Goal: Information Seeking & Learning: Learn about a topic

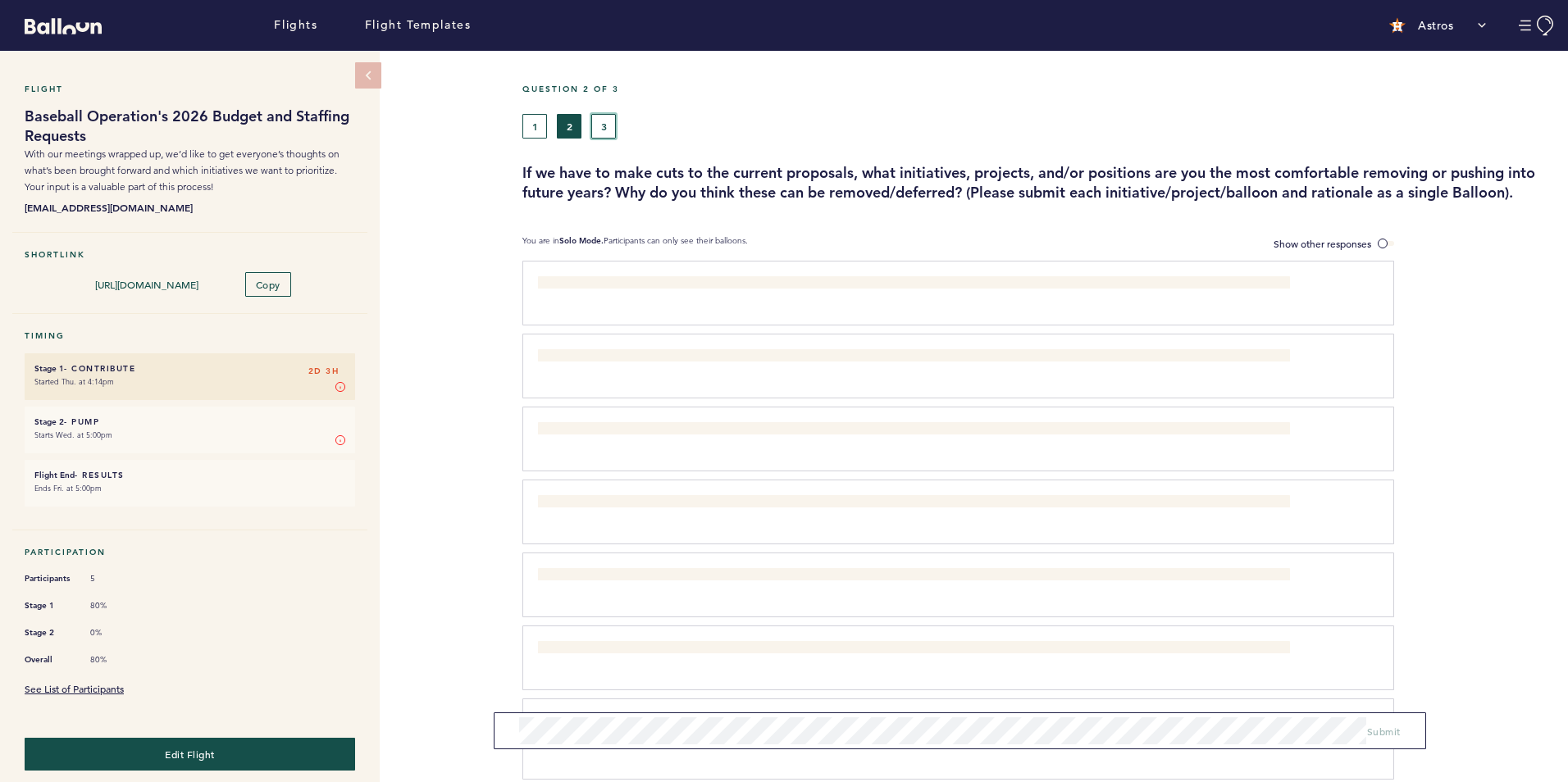
click at [609, 116] on button "3" at bounding box center [603, 126] width 25 height 25
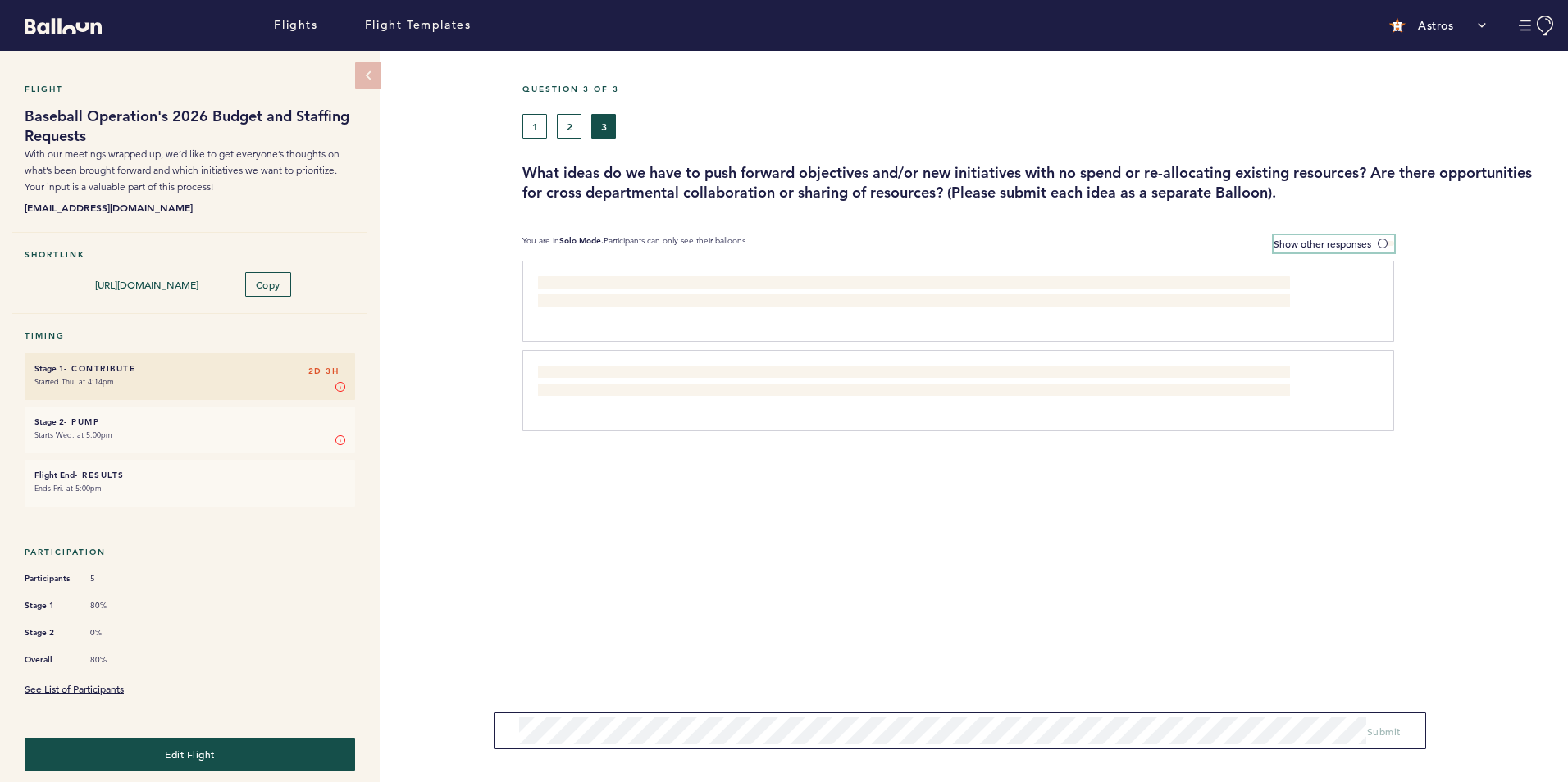
click at [1288, 247] on span "Show other responses" at bounding box center [1322, 243] width 97 height 13
click at [0, 0] on input "Show other responses" at bounding box center [0, 0] width 0 height 0
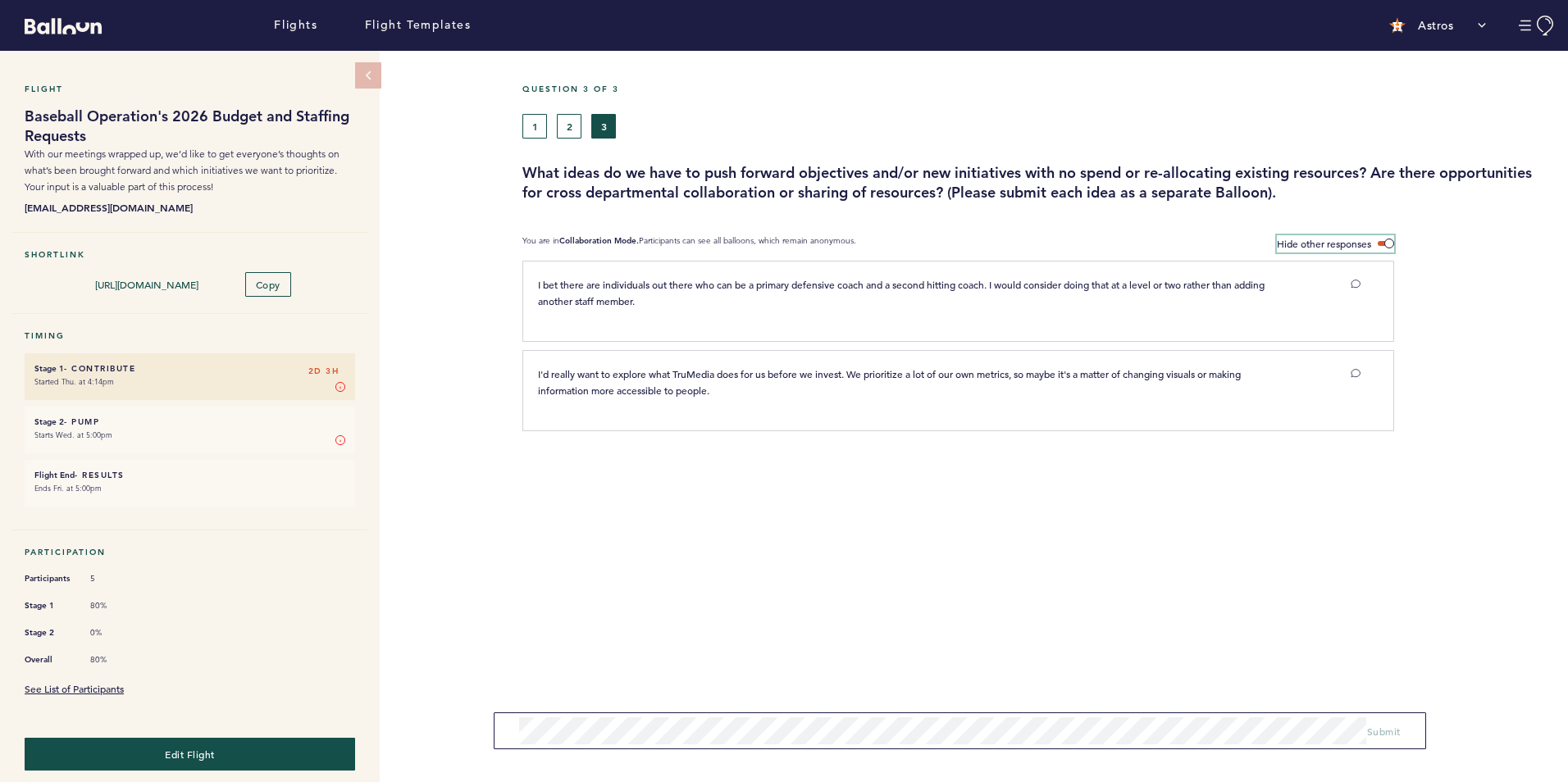
click at [1289, 242] on span "Hide other responses" at bounding box center [1323, 243] width 94 height 13
click at [0, 0] on input "Hide other responses" at bounding box center [0, 0] width 0 height 0
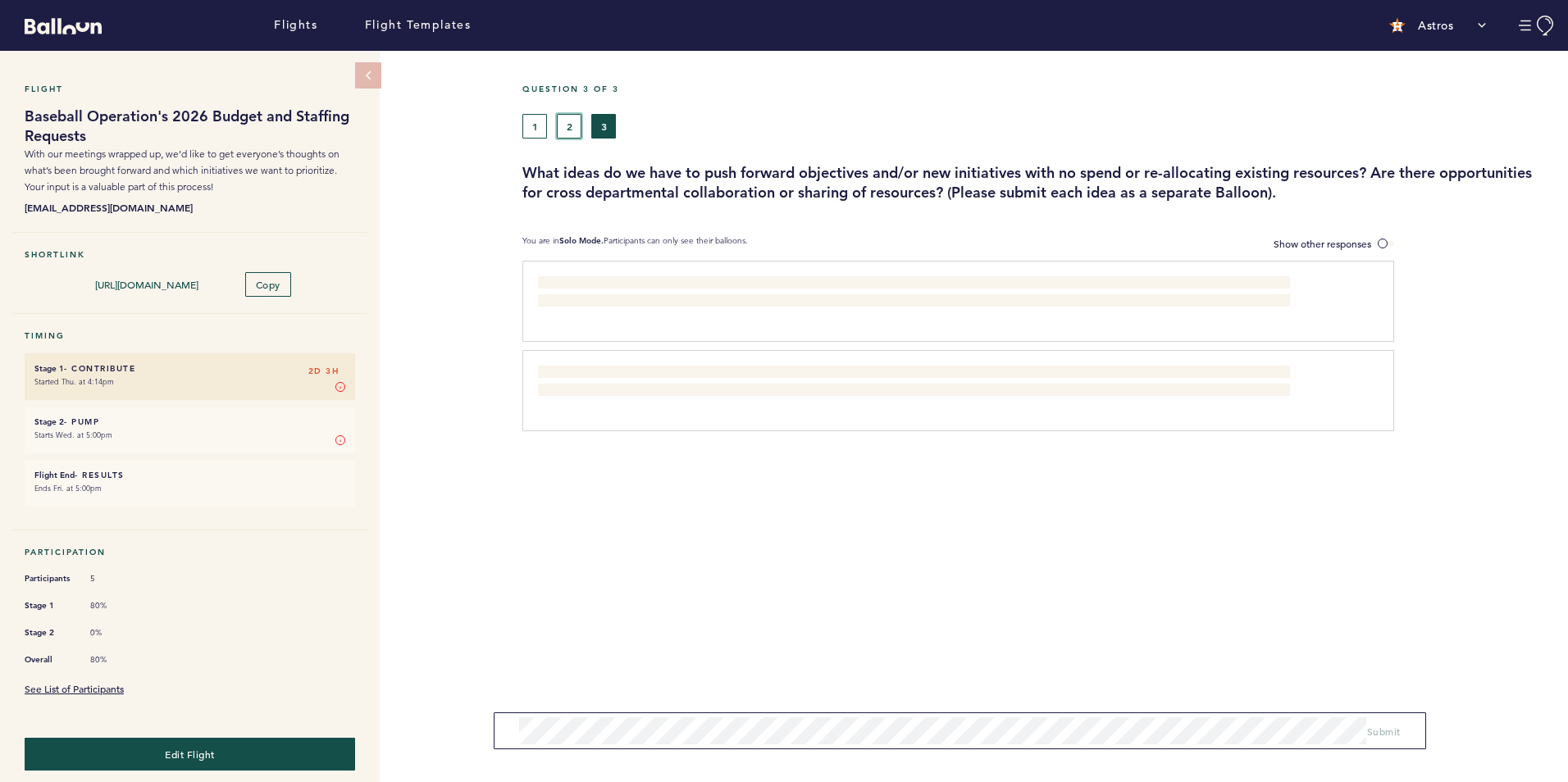
click at [567, 122] on button "2" at bounding box center [569, 126] width 25 height 25
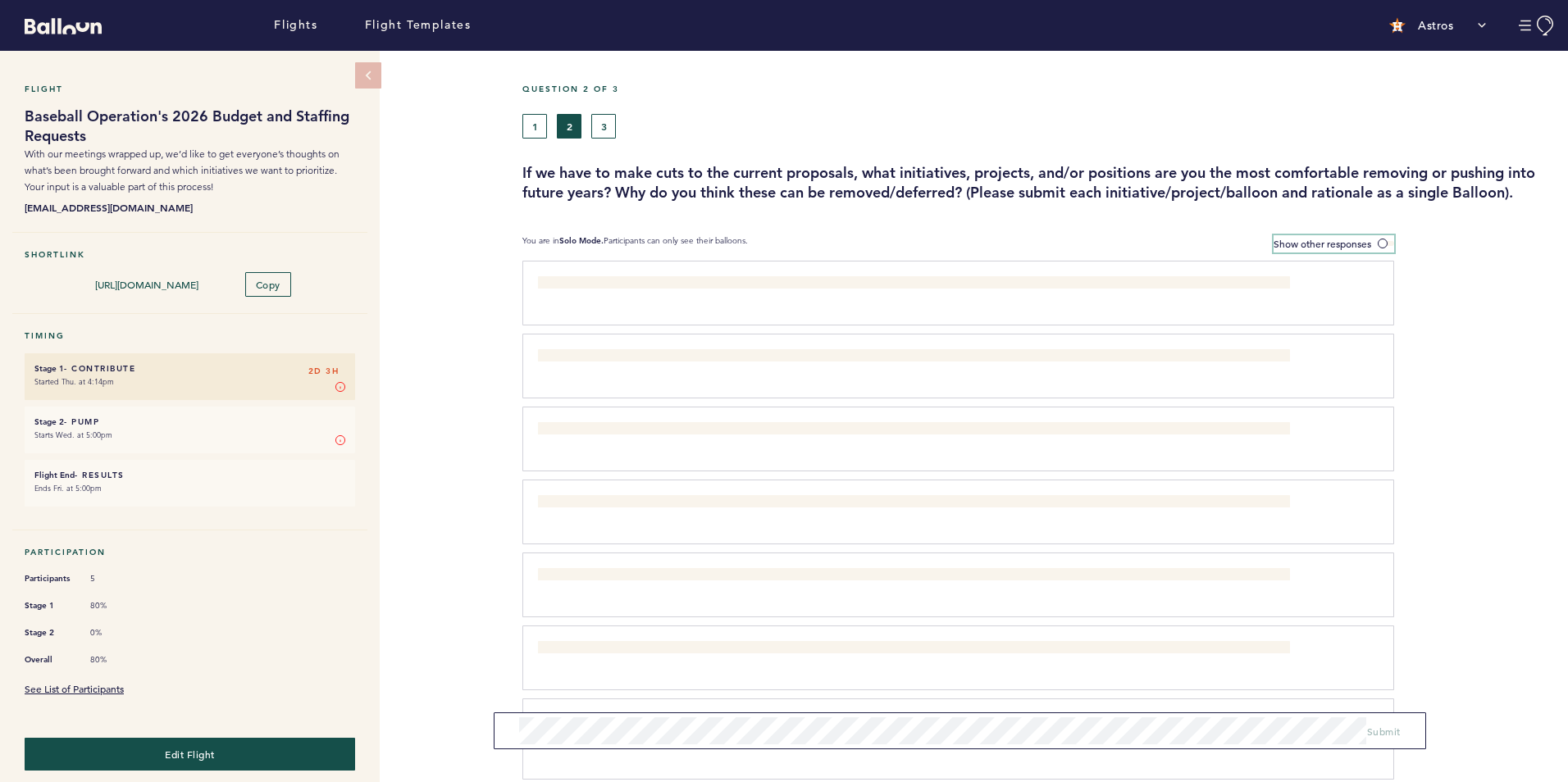
click at [1362, 245] on span "Show other responses" at bounding box center [1322, 243] width 97 height 13
click at [0, 0] on input "Show other responses" at bounding box center [0, 0] width 0 height 0
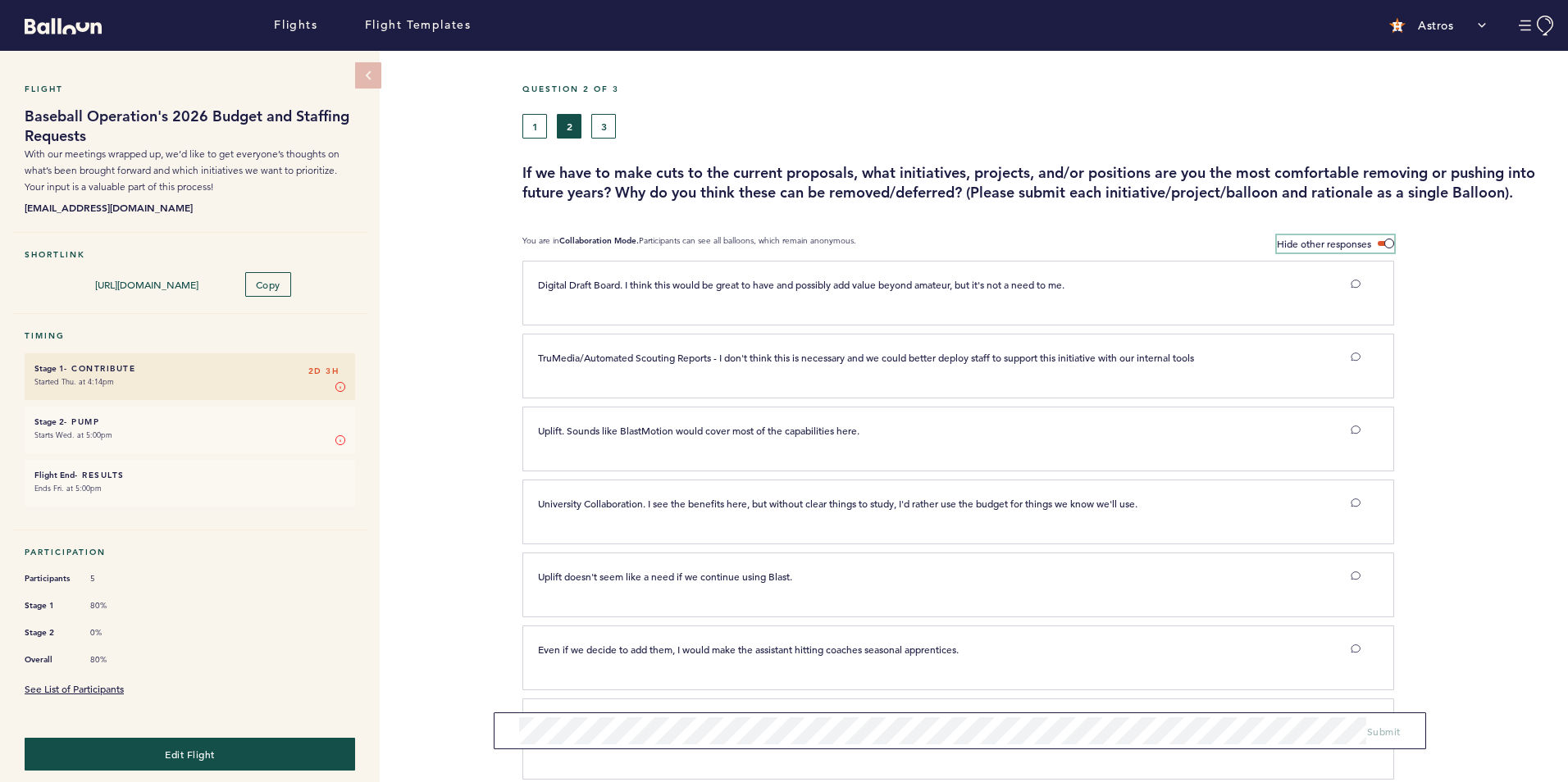
click at [1321, 240] on span "Hide other responses" at bounding box center [1323, 243] width 94 height 13
click at [0, 0] on input "Hide other responses" at bounding box center [0, 0] width 0 height 0
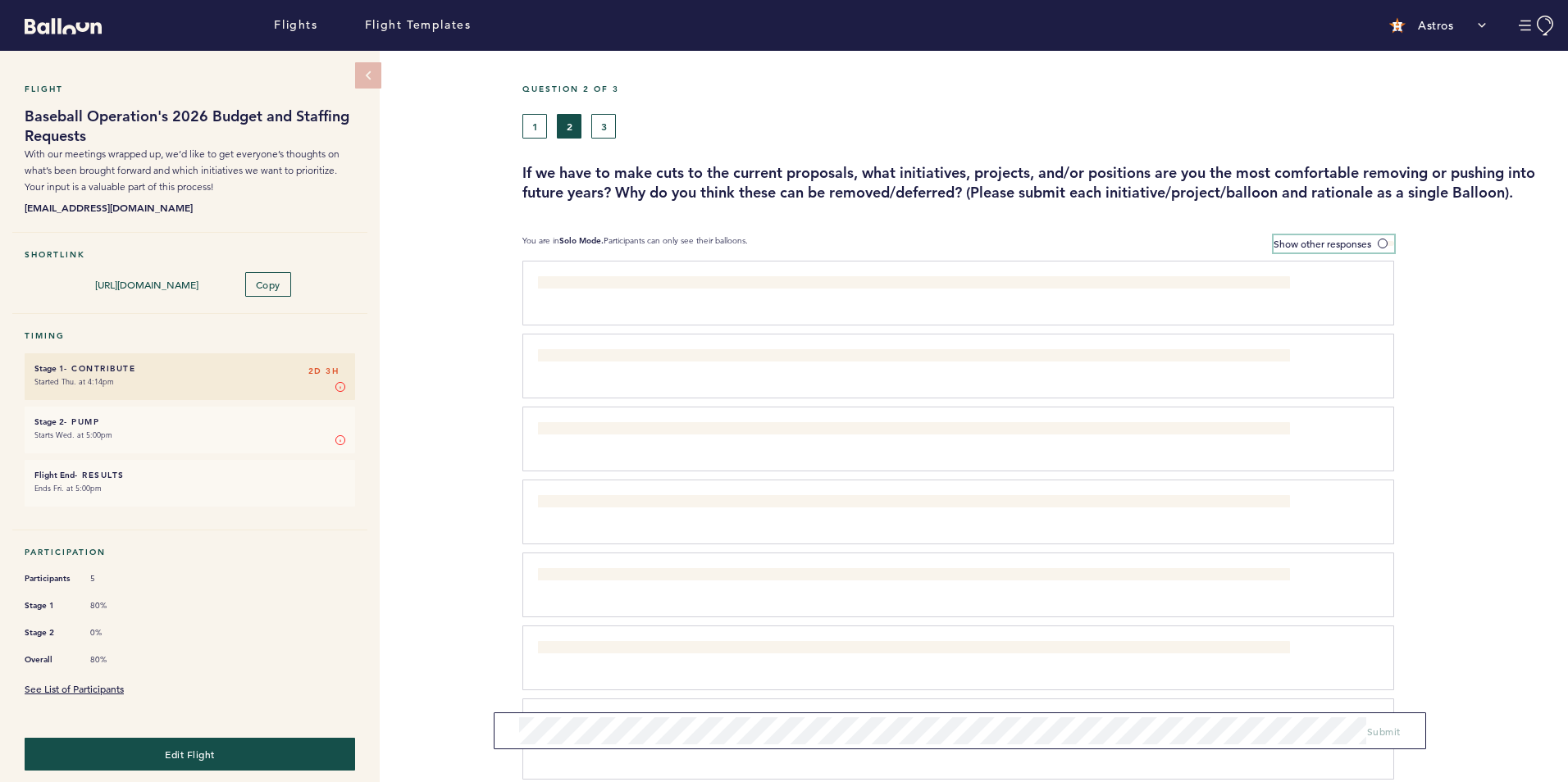
click at [1341, 235] on label "Show other responses" at bounding box center [1334, 243] width 121 height 17
click at [0, 0] on input "Show other responses" at bounding box center [0, 0] width 0 height 0
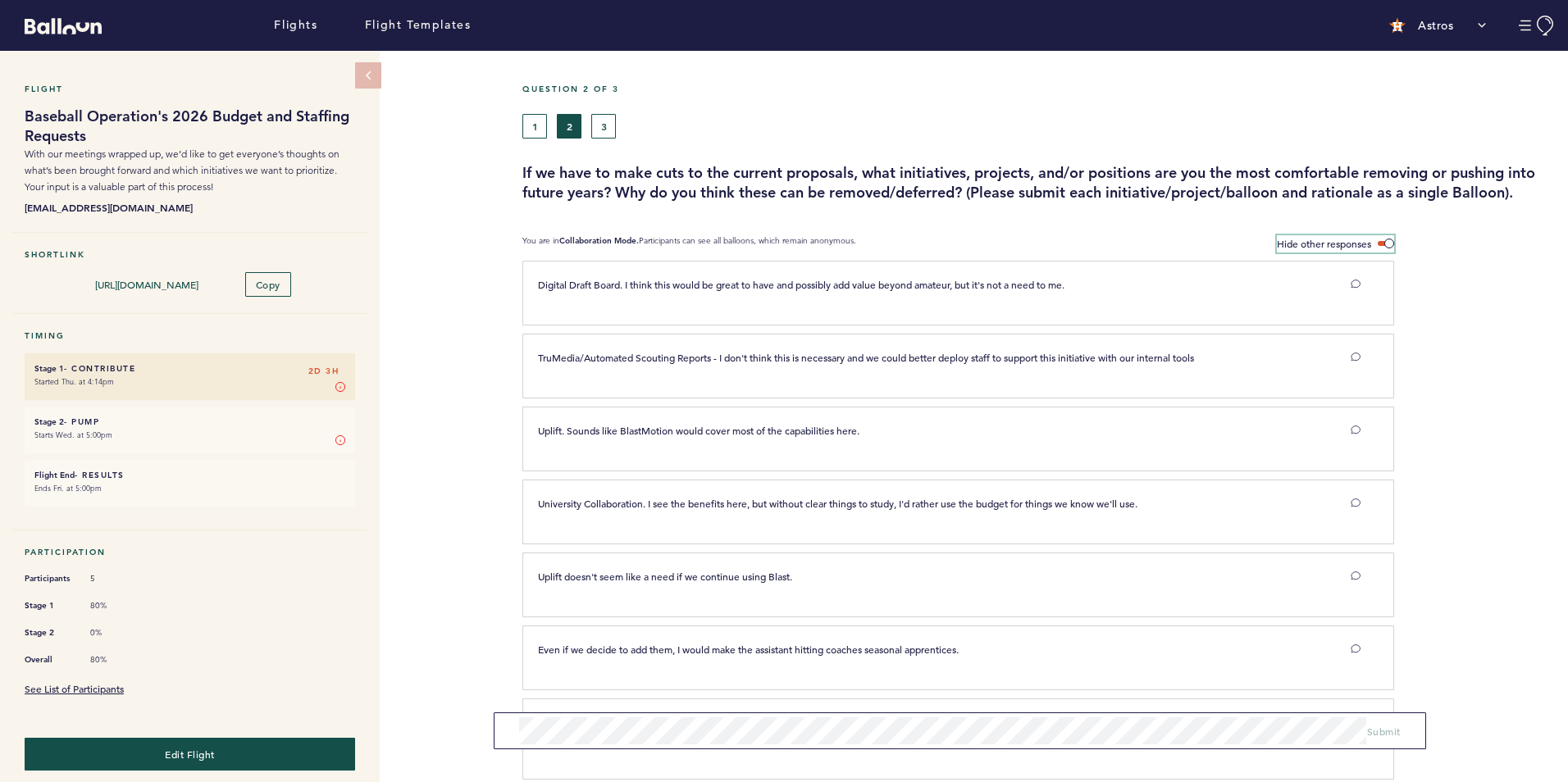
click at [1355, 244] on span "Hide other responses" at bounding box center [1323, 243] width 94 height 13
click at [0, 0] on input "Hide other responses" at bounding box center [0, 0] width 0 height 0
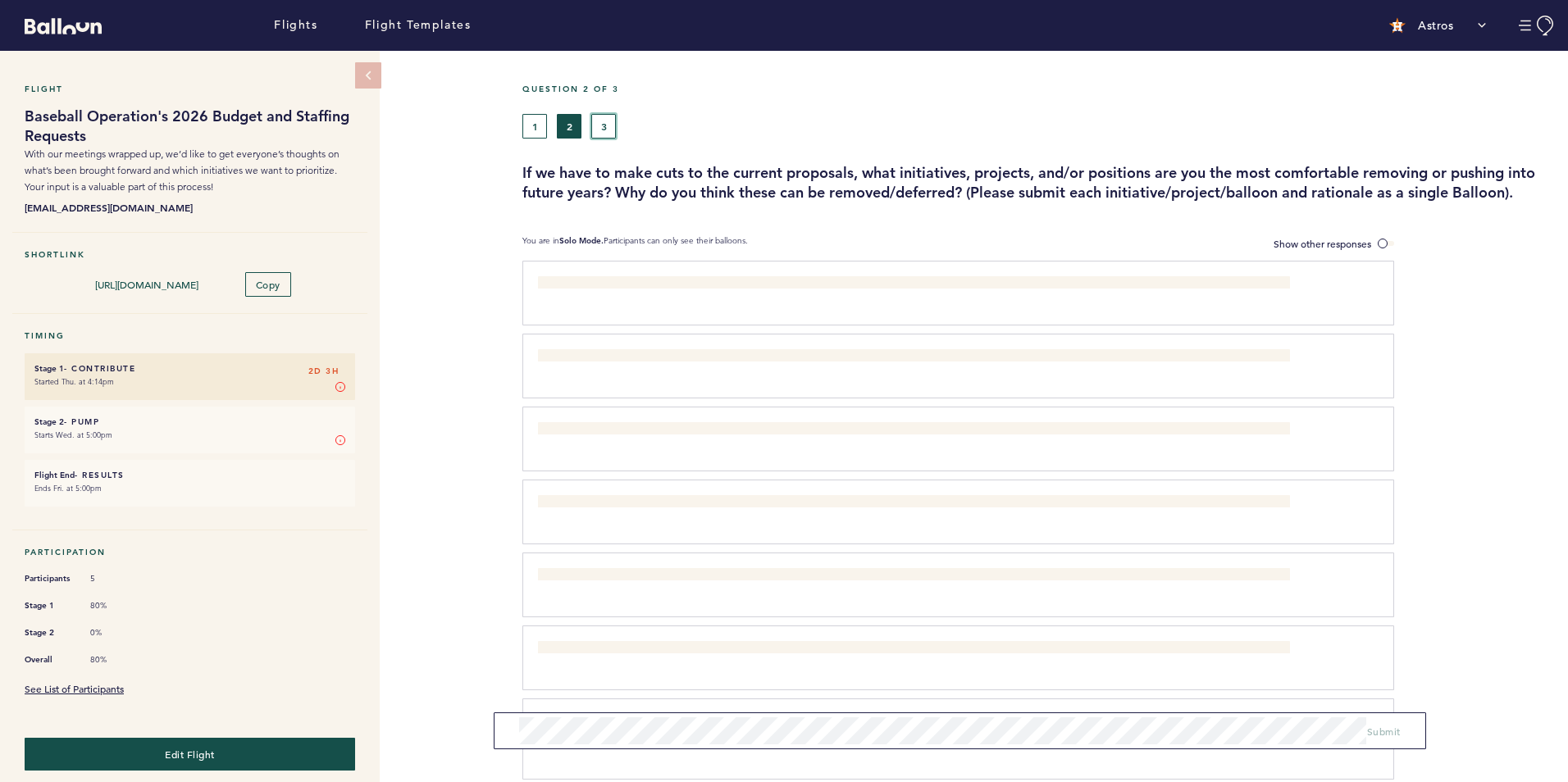
click at [602, 119] on button "3" at bounding box center [603, 126] width 25 height 25
